Goal: Task Accomplishment & Management: Use online tool/utility

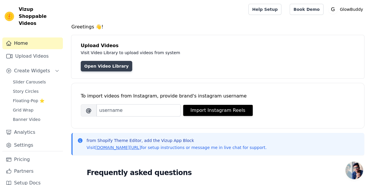
click at [97, 66] on link "Open Video Library" at bounding box center [106, 66] width 51 height 11
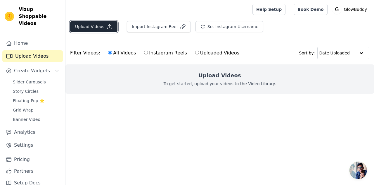
click at [95, 26] on button "Upload Videos" at bounding box center [93, 26] width 47 height 11
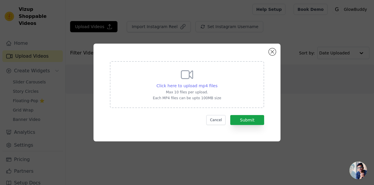
click at [184, 87] on span "Click here to upload mp4 files" at bounding box center [187, 85] width 61 height 5
click at [217, 83] on input "Click here to upload mp4 files Max 10 files per upload. Each MP4 files can be u…" at bounding box center [217, 82] width 0 height 0
type input "C:\fakepath\yggjuhgkhbk.mp4"
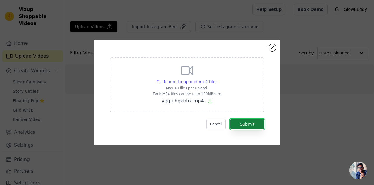
click at [244, 123] on button "Submit" at bounding box center [247, 124] width 34 height 10
click at [248, 124] on button "Submit" at bounding box center [247, 124] width 34 height 10
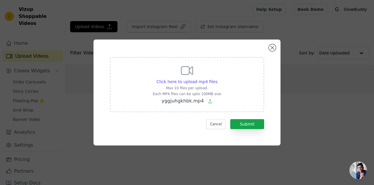
click at [293, 146] on div "Click here to upload mp4 files Max 10 files per upload. Each MP4 files can be u…" at bounding box center [187, 92] width 356 height 125
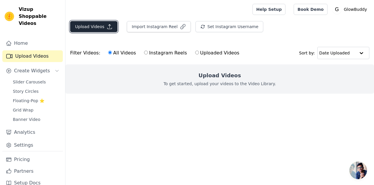
click at [108, 28] on icon "button" at bounding box center [110, 27] width 4 height 4
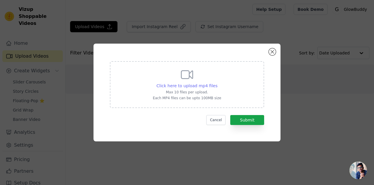
click at [185, 87] on span "Click here to upload mp4 files" at bounding box center [187, 85] width 61 height 5
click at [217, 83] on input "Click here to upload mp4 files Max 10 files per upload. Each MP4 files can be u…" at bounding box center [217, 82] width 0 height 0
type input "C:\fakepath\yggjuhgkhbk.mp4"
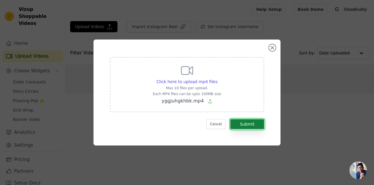
click at [252, 125] on button "Submit" at bounding box center [247, 124] width 34 height 10
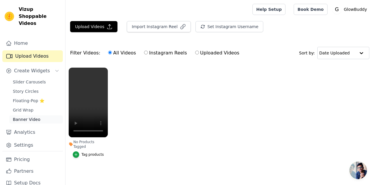
click at [35, 116] on span "Banner Video" at bounding box center [26, 119] width 27 height 6
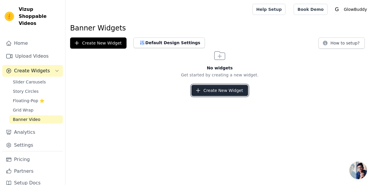
click at [211, 91] on button "Create New Widget" at bounding box center [220, 90] width 56 height 11
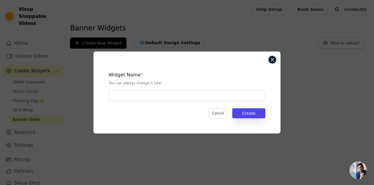
click at [270, 59] on button "Close modal" at bounding box center [272, 59] width 7 height 7
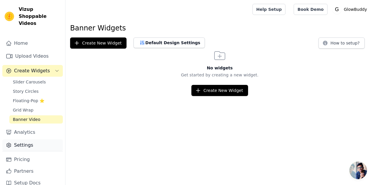
click at [37, 139] on link "Settings" at bounding box center [32, 145] width 61 height 12
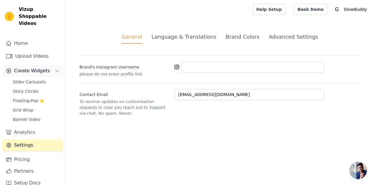
click at [55, 68] on icon "Sidebar" at bounding box center [57, 70] width 5 height 5
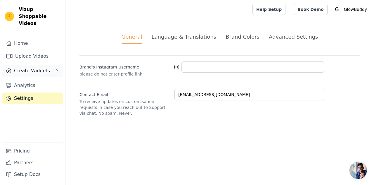
click at [52, 65] on button "Create Widgets" at bounding box center [32, 71] width 61 height 12
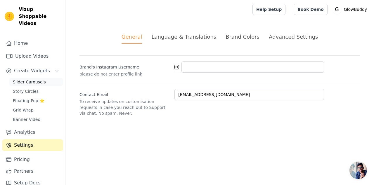
click at [36, 78] on link "Slider Carousels" at bounding box center [36, 82] width 54 height 8
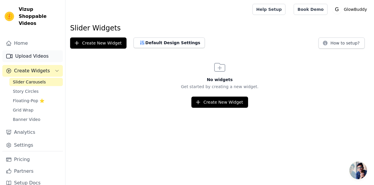
click at [35, 50] on link "Upload Videos" at bounding box center [32, 56] width 61 height 12
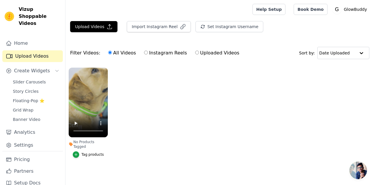
click at [144, 53] on input "Instagram Reels" at bounding box center [146, 53] width 4 height 4
radio input "true"
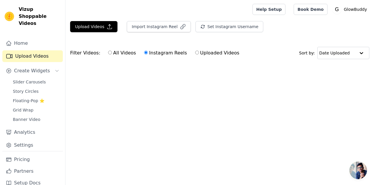
click at [108, 54] on input "All Videos" at bounding box center [110, 53] width 4 height 4
radio input "true"
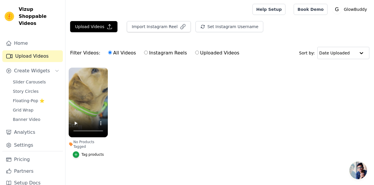
click at [144, 51] on input "Instagram Reels" at bounding box center [146, 53] width 4 height 4
radio input "true"
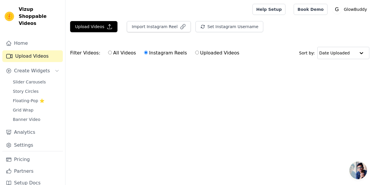
click at [108, 52] on input "All Videos" at bounding box center [110, 53] width 4 height 4
radio input "true"
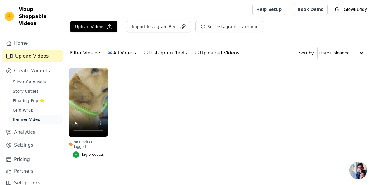
click at [29, 116] on span "Banner Video" at bounding box center [26, 119] width 27 height 6
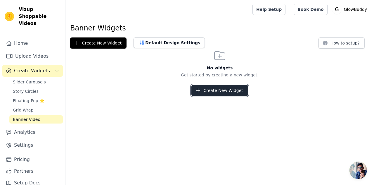
click at [214, 94] on button "Create New Widget" at bounding box center [220, 90] width 56 height 11
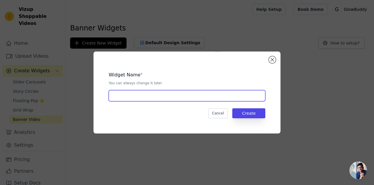
click at [211, 94] on input "text" at bounding box center [187, 95] width 157 height 11
type input "dog collar"
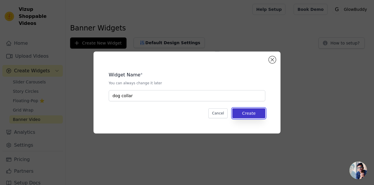
click at [258, 110] on button "Create" at bounding box center [249, 113] width 33 height 10
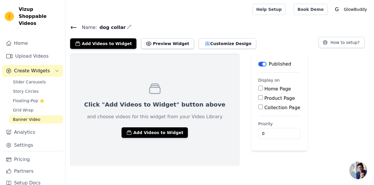
click at [259, 96] on input "Product Page" at bounding box center [261, 97] width 5 height 5
checkbox input "true"
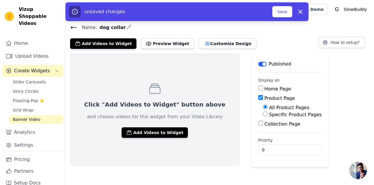
click at [263, 115] on input "Specific Product Pages" at bounding box center [265, 113] width 5 height 5
radio input "true"
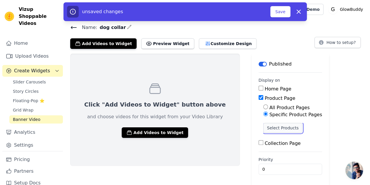
click at [263, 127] on button "Select Products" at bounding box center [282, 128] width 39 height 10
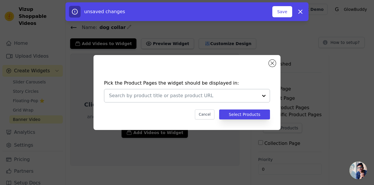
click at [264, 95] on div at bounding box center [264, 95] width 12 height 13
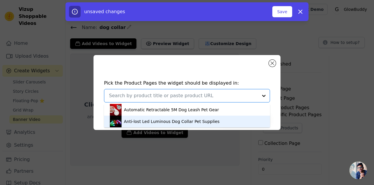
click at [167, 122] on div "Anti-lost Led Luminous Dog Collar Pet Supplies" at bounding box center [172, 121] width 96 height 6
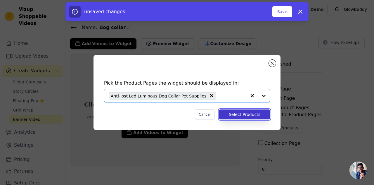
click at [250, 115] on button "Select Products" at bounding box center [244, 114] width 51 height 10
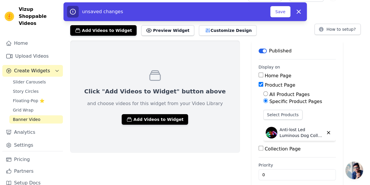
scroll to position [19, 0]
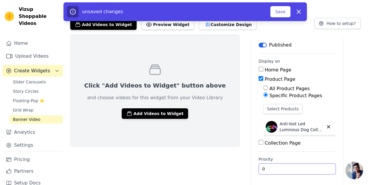
click at [300, 170] on input "0" at bounding box center [297, 168] width 77 height 11
click at [299, 169] on input "0" at bounding box center [297, 168] width 77 height 11
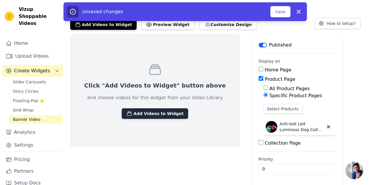
click at [141, 116] on button "Add Videos to Widget" at bounding box center [155, 113] width 66 height 11
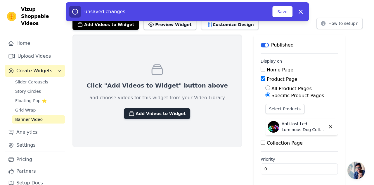
scroll to position [0, 0]
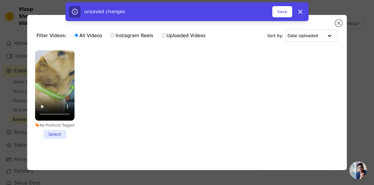
click at [53, 134] on li "No Products Tagged Select" at bounding box center [54, 94] width 39 height 88
click at [0, 0] on input "No Products Tagged Select" at bounding box center [0, 0] width 0 height 0
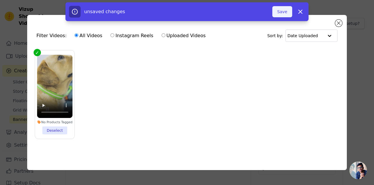
click at [288, 13] on button "Save" at bounding box center [283, 11] width 20 height 11
click at [283, 13] on button "Save" at bounding box center [283, 11] width 20 height 11
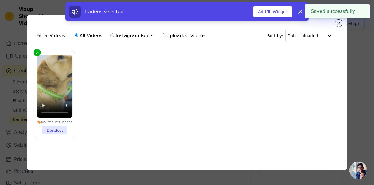
click at [283, 13] on button "Add To Widget" at bounding box center [272, 11] width 39 height 11
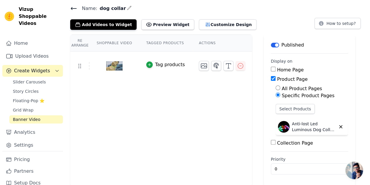
scroll to position [19, 0]
click at [112, 26] on button "Add Videos to Widget" at bounding box center [103, 24] width 66 height 11
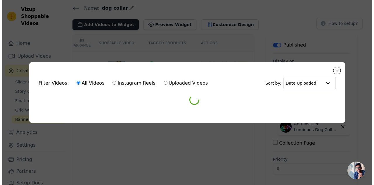
scroll to position [0, 0]
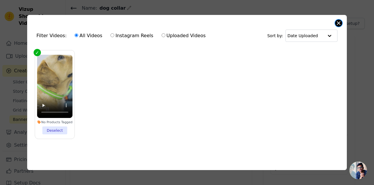
click at [335, 23] on div "Filter Videos: All Videos Instagram Reels Uploaded Videos Sort by: Date Uploade…" at bounding box center [187, 92] width 320 height 155
click at [338, 23] on button "Close modal" at bounding box center [338, 23] width 7 height 7
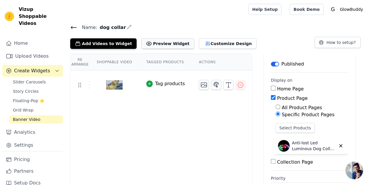
click at [153, 45] on button "Preview Widget" at bounding box center [167, 43] width 53 height 11
click at [271, 98] on input "Product Page" at bounding box center [273, 97] width 5 height 5
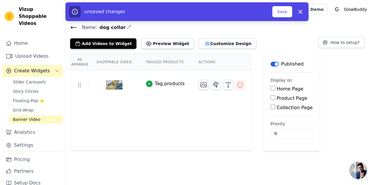
click at [271, 64] on button "Label" at bounding box center [275, 64] width 8 height 5
click at [300, 13] on icon "button" at bounding box center [300, 11] width 7 height 7
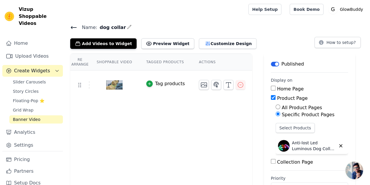
click at [271, 64] on button "Label" at bounding box center [275, 64] width 8 height 5
click at [271, 98] on input "Product Page" at bounding box center [273, 97] width 5 height 5
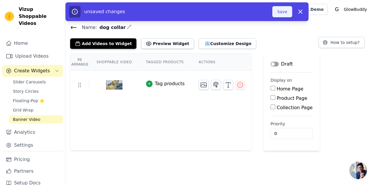
click at [285, 15] on button "Save" at bounding box center [283, 11] width 20 height 11
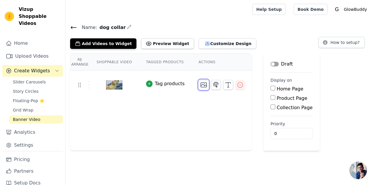
click at [200, 87] on icon "button" at bounding box center [203, 84] width 7 height 7
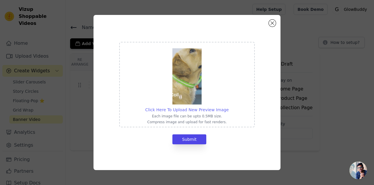
click at [216, 111] on span "Click Here To Upload New Preview Image" at bounding box center [187, 109] width 84 height 5
click at [229, 107] on input "Click Here To Upload New Preview Image Each image file can be upto 0.5MB size. …" at bounding box center [229, 106] width 0 height 0
click at [187, 110] on span "Click Here To Upload New Preview Image" at bounding box center [187, 109] width 84 height 5
click at [229, 107] on input "Click Here To Upload New Preview Image Each image file can be upto 0.5MB size. …" at bounding box center [229, 106] width 0 height 0
click at [275, 23] on button "Close modal" at bounding box center [272, 23] width 7 height 7
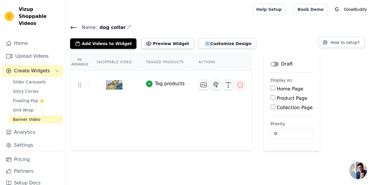
click at [271, 98] on input "Product Page" at bounding box center [273, 97] width 5 height 5
checkbox input "true"
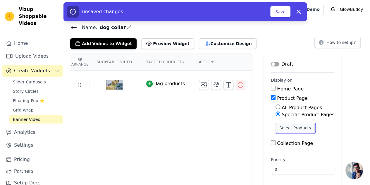
click at [276, 127] on button "Select Products" at bounding box center [295, 128] width 39 height 10
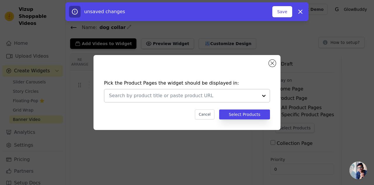
click at [251, 99] on div at bounding box center [183, 95] width 149 height 13
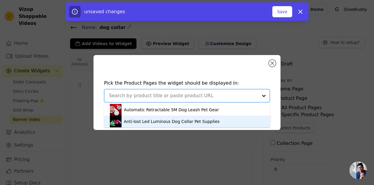
click at [185, 122] on div "Anti-lost Led Luminous Dog Collar Pet Supplies" at bounding box center [172, 121] width 96 height 6
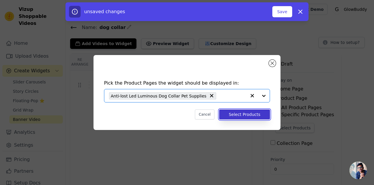
click at [239, 115] on button "Select Products" at bounding box center [244, 114] width 51 height 10
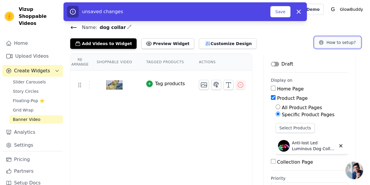
click at [332, 42] on button "How to setup?" at bounding box center [337, 42] width 46 height 11
click at [277, 13] on button "Save" at bounding box center [280, 11] width 20 height 11
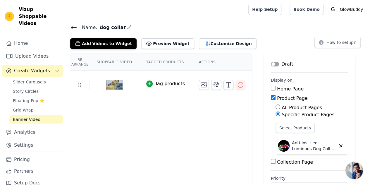
click at [75, 27] on icon at bounding box center [73, 27] width 5 height 2
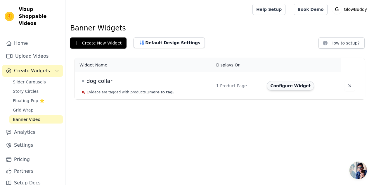
click at [286, 87] on button "Configure Widget" at bounding box center [290, 85] width 47 height 9
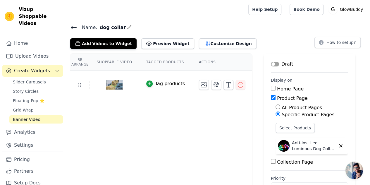
click at [271, 62] on button "Label" at bounding box center [275, 64] width 8 height 5
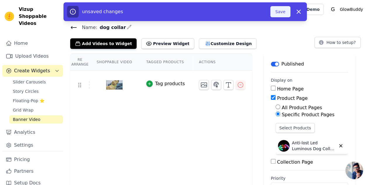
click at [282, 15] on button "Save" at bounding box center [280, 11] width 20 height 11
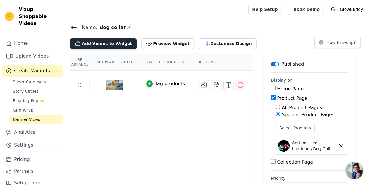
click at [95, 40] on button "Add Videos to Widget" at bounding box center [103, 43] width 66 height 11
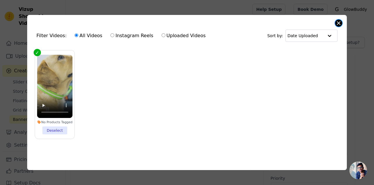
click at [339, 22] on button "Close modal" at bounding box center [338, 23] width 7 height 7
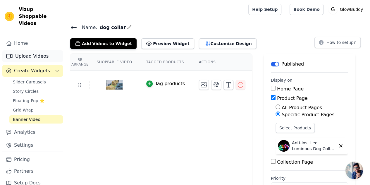
click at [31, 50] on link "Upload Videos" at bounding box center [32, 56] width 61 height 12
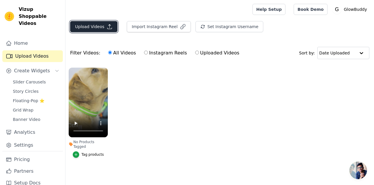
click at [110, 28] on icon "button" at bounding box center [110, 27] width 6 height 6
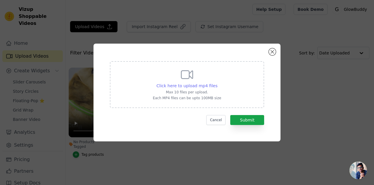
click at [194, 87] on span "Click here to upload mp4 files" at bounding box center [187, 85] width 61 height 5
click at [217, 83] on input "Click here to upload mp4 files Max 10 files per upload. Each MP4 files can be u…" at bounding box center [217, 82] width 0 height 0
type input "C:\fakepath\WhatsApp Video 2025-09-14 at 17.16.09.mp4"
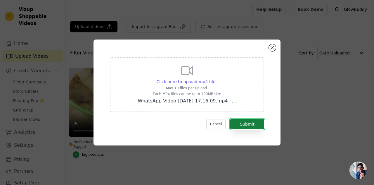
click at [254, 125] on button "Submit" at bounding box center [247, 124] width 34 height 10
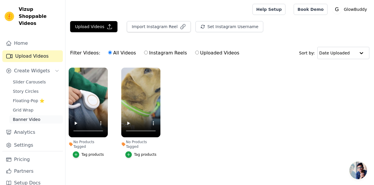
click at [40, 115] on link "Banner Video" at bounding box center [36, 119] width 54 height 8
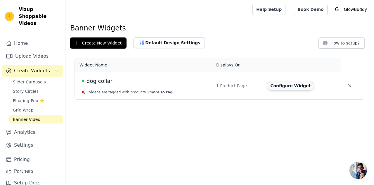
click at [280, 85] on button "Configure Widget" at bounding box center [290, 85] width 47 height 9
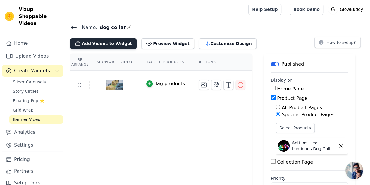
click at [86, 42] on button "Add Videos to Widget" at bounding box center [103, 43] width 66 height 11
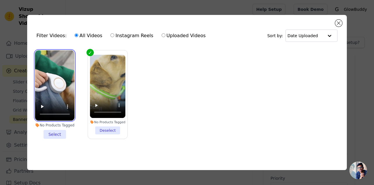
click at [55, 85] on video at bounding box center [54, 85] width 39 height 70
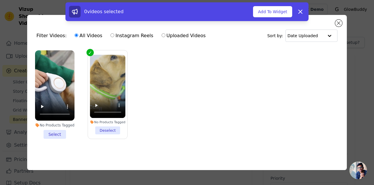
click at [55, 131] on li "No Products Tagged Select" at bounding box center [54, 94] width 39 height 88
click at [0, 0] on input "No Products Tagged Select" at bounding box center [0, 0] width 0 height 0
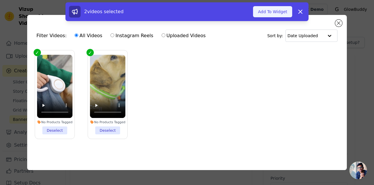
click at [277, 14] on button "Add To Widget" at bounding box center [272, 11] width 39 height 11
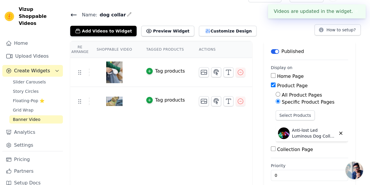
scroll to position [19, 0]
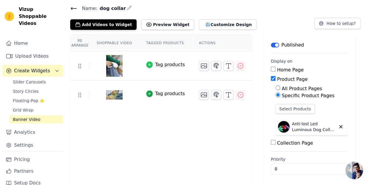
click at [148, 64] on div "button" at bounding box center [149, 64] width 6 height 6
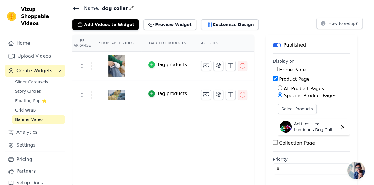
scroll to position [0, 0]
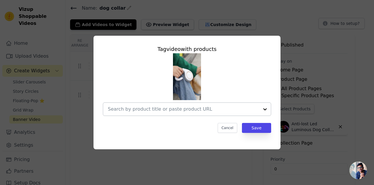
click at [264, 109] on div at bounding box center [265, 109] width 12 height 13
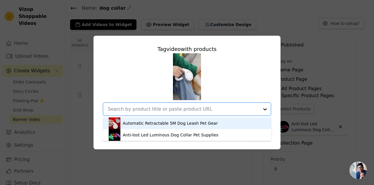
click at [208, 120] on div "Automatic Retractable 5M Dog Leash Pet Gear" at bounding box center [187, 123] width 157 height 12
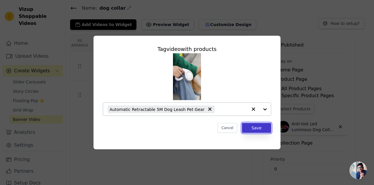
click at [259, 128] on button "Save" at bounding box center [256, 128] width 29 height 10
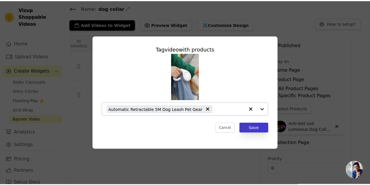
scroll to position [19, 0]
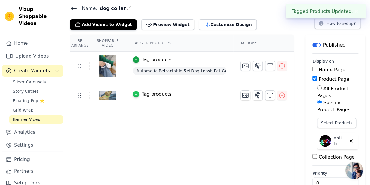
click at [133, 96] on div "button" at bounding box center [136, 94] width 6 height 6
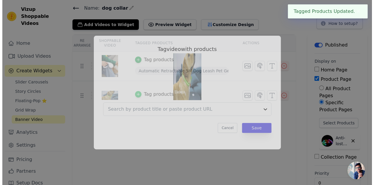
scroll to position [0, 0]
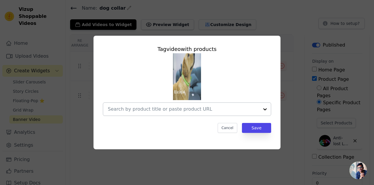
click at [264, 109] on div at bounding box center [265, 109] width 12 height 13
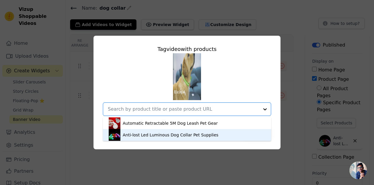
click at [206, 135] on div "Anti-lost Led Luminous Dog Collar Pet Supplies" at bounding box center [171, 135] width 96 height 6
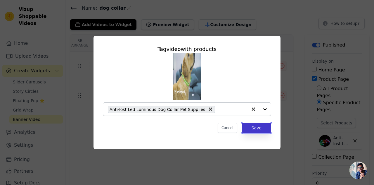
click at [257, 128] on button "Save" at bounding box center [256, 128] width 29 height 10
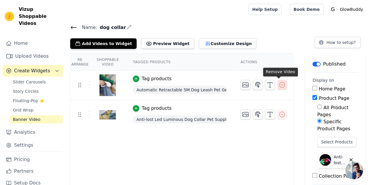
click at [281, 83] on icon "button" at bounding box center [281, 84] width 7 height 7
